Goal: Navigation & Orientation: Find specific page/section

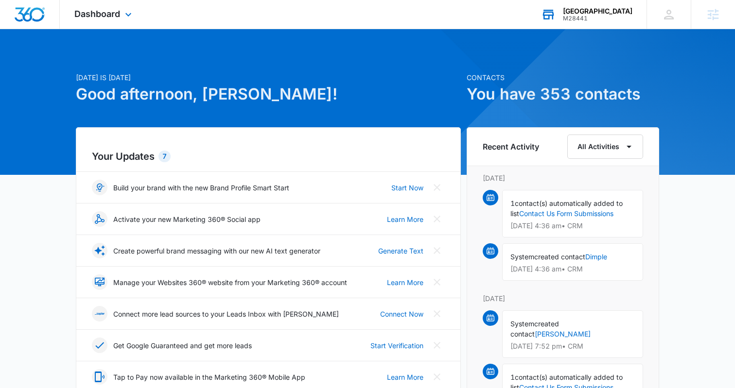
click at [577, 15] on div "M28441" at bounding box center [598, 18] width 70 height 7
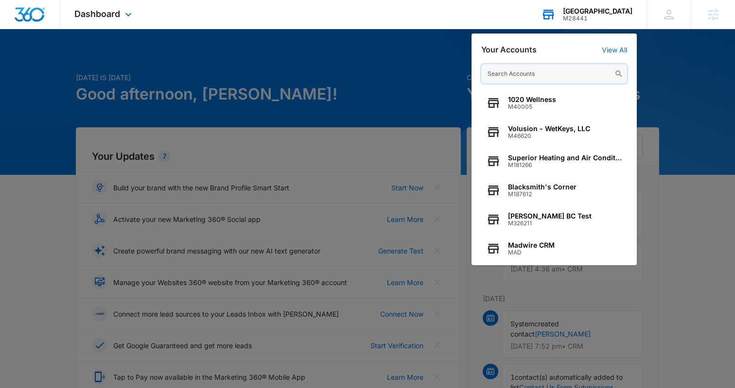
click at [534, 74] on input "text" at bounding box center [554, 73] width 146 height 19
paste input "M37493"
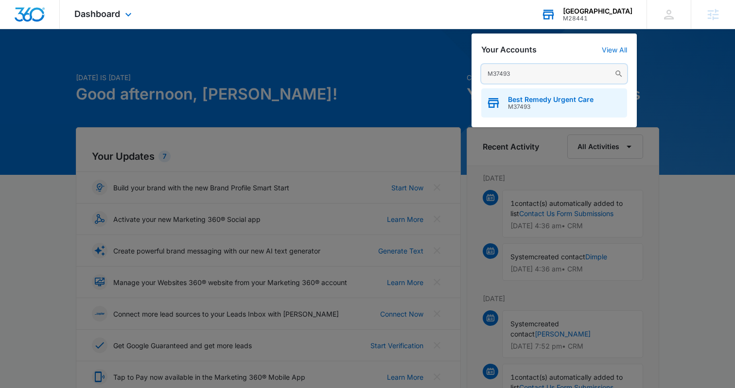
type input "M37493"
click at [502, 108] on div "Best Remedy Urgent Care M37493" at bounding box center [554, 102] width 146 height 29
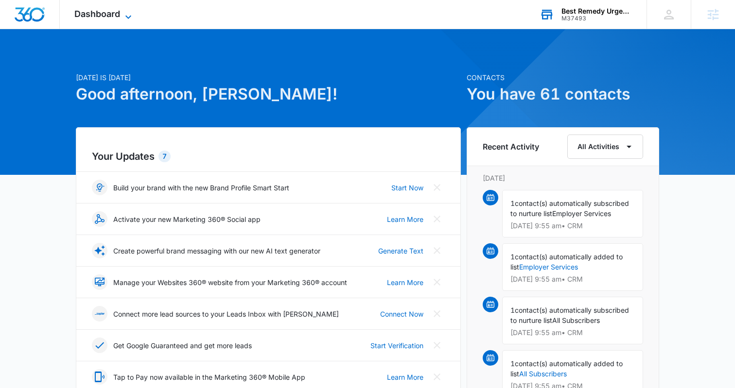
click at [86, 13] on span "Dashboard" at bounding box center [97, 14] width 46 height 10
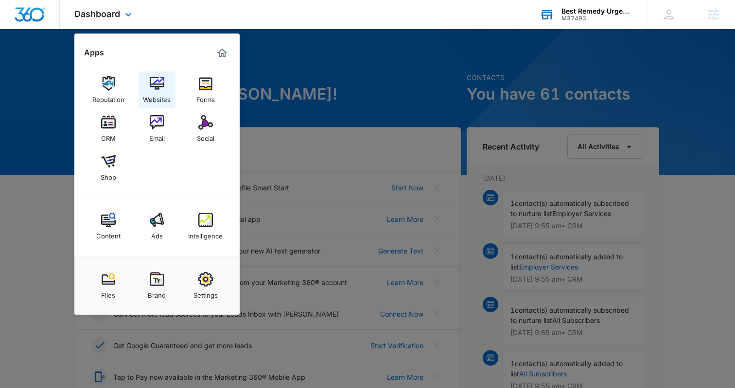
click at [156, 79] on img at bounding box center [157, 83] width 15 height 15
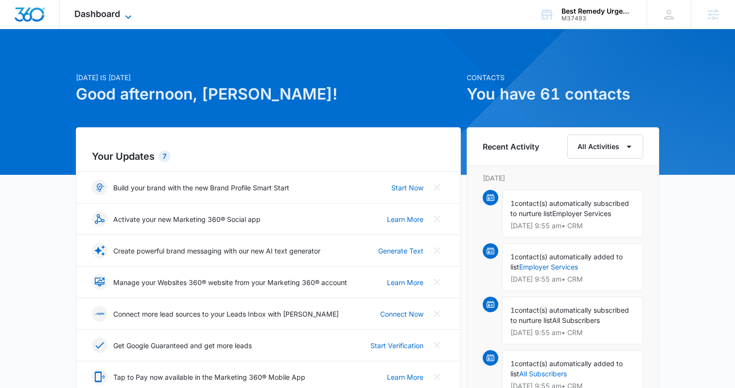
click at [102, 12] on span "Dashboard" at bounding box center [97, 14] width 46 height 10
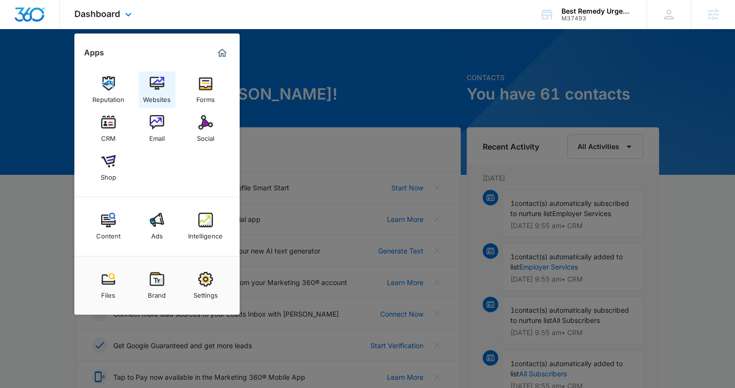
click at [157, 87] on img at bounding box center [157, 83] width 15 height 15
